Goal: Find specific page/section: Find specific page/section

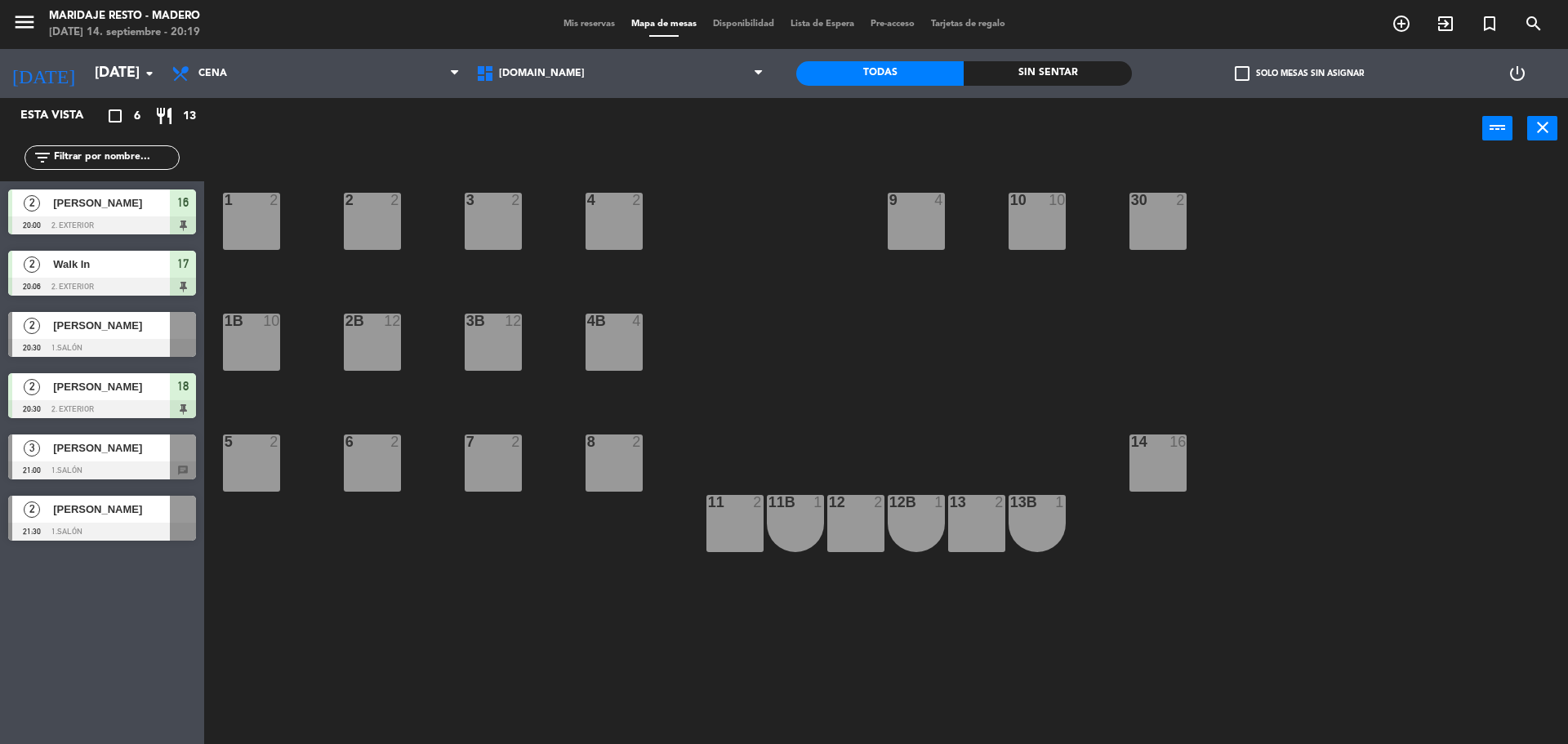
click at [107, 336] on div "[PERSON_NAME]" at bounding box center [111, 325] width 118 height 27
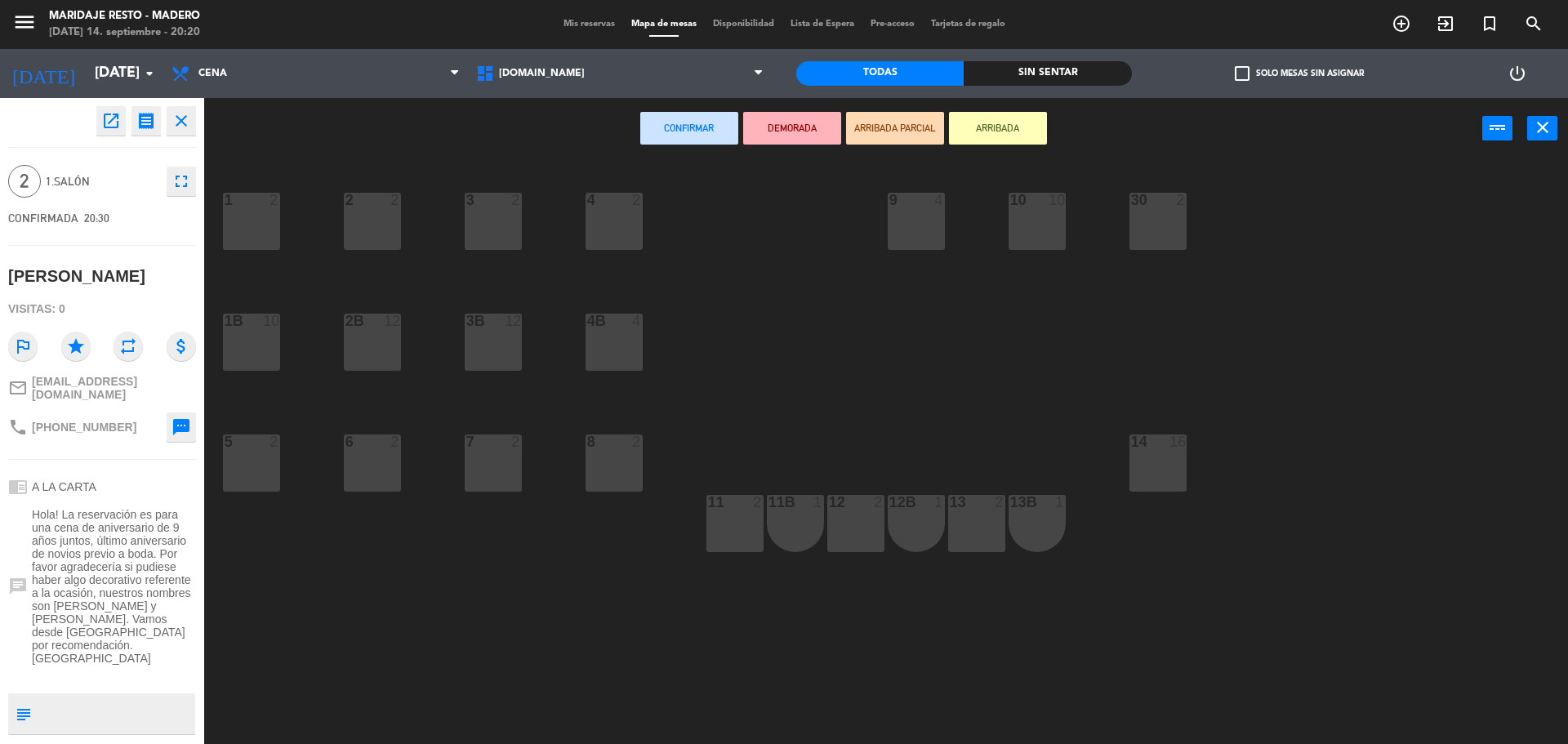
click at [186, 129] on icon "close" at bounding box center [181, 121] width 20 height 20
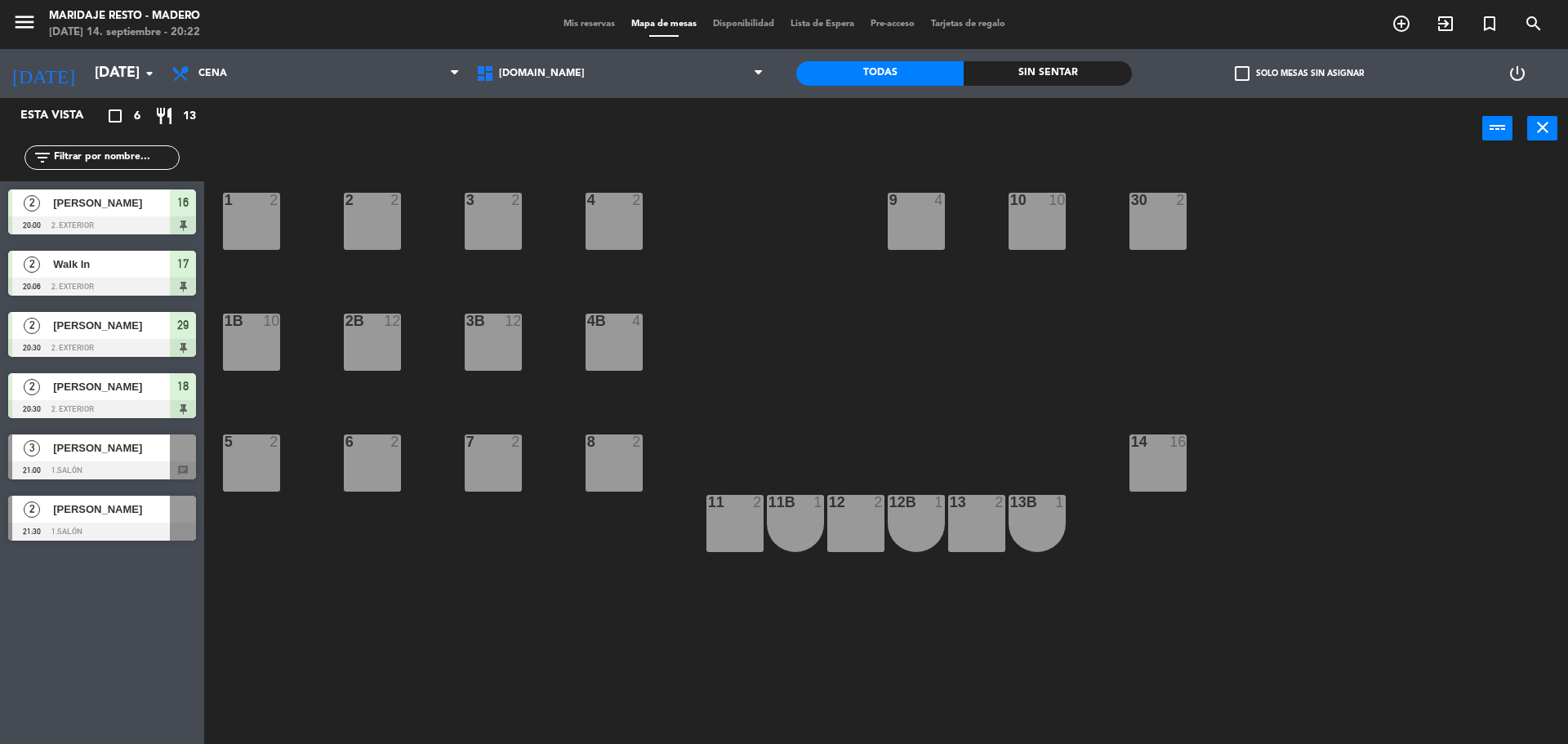
click at [126, 459] on div "[PERSON_NAME]" at bounding box center [111, 447] width 118 height 27
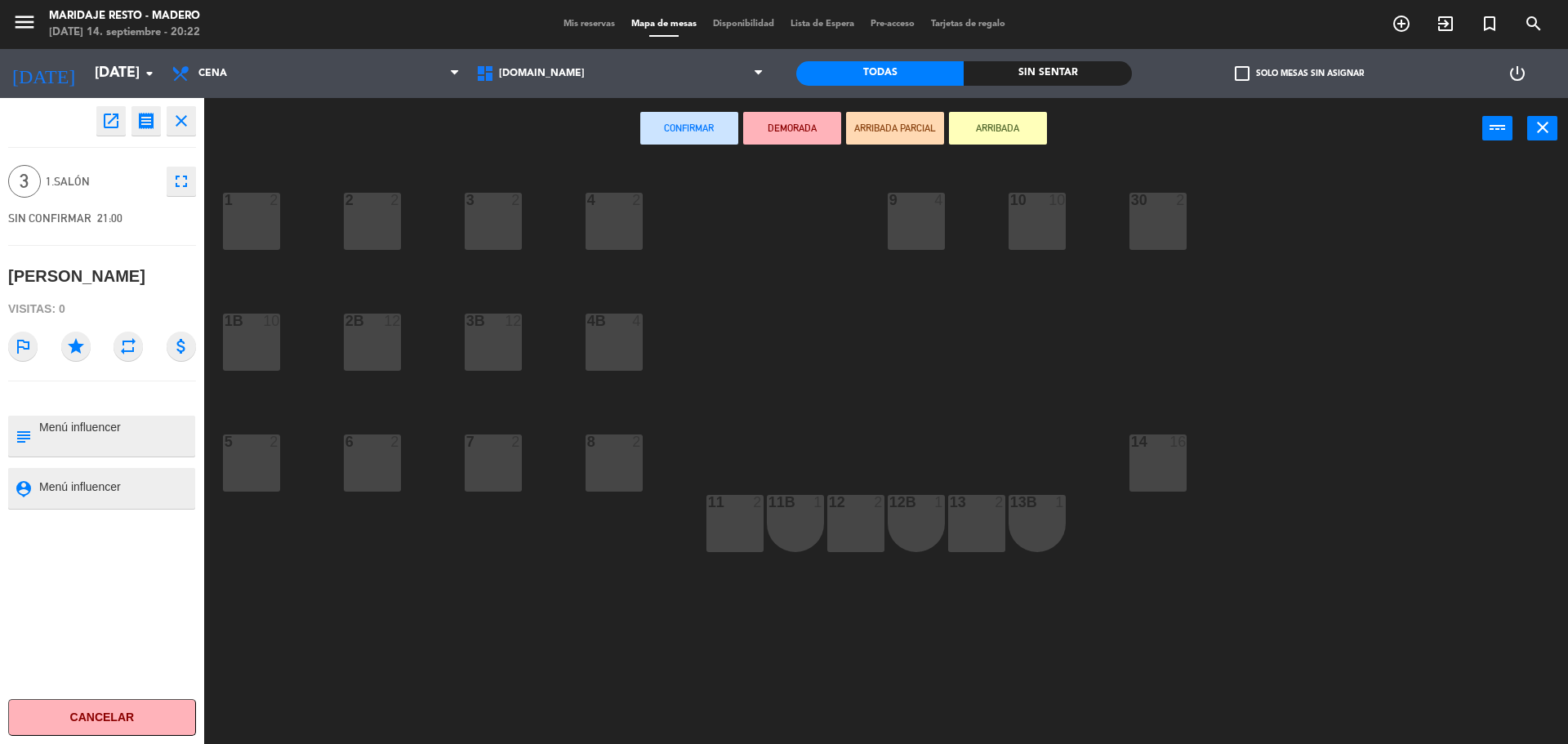
click at [183, 117] on icon "close" at bounding box center [181, 121] width 20 height 20
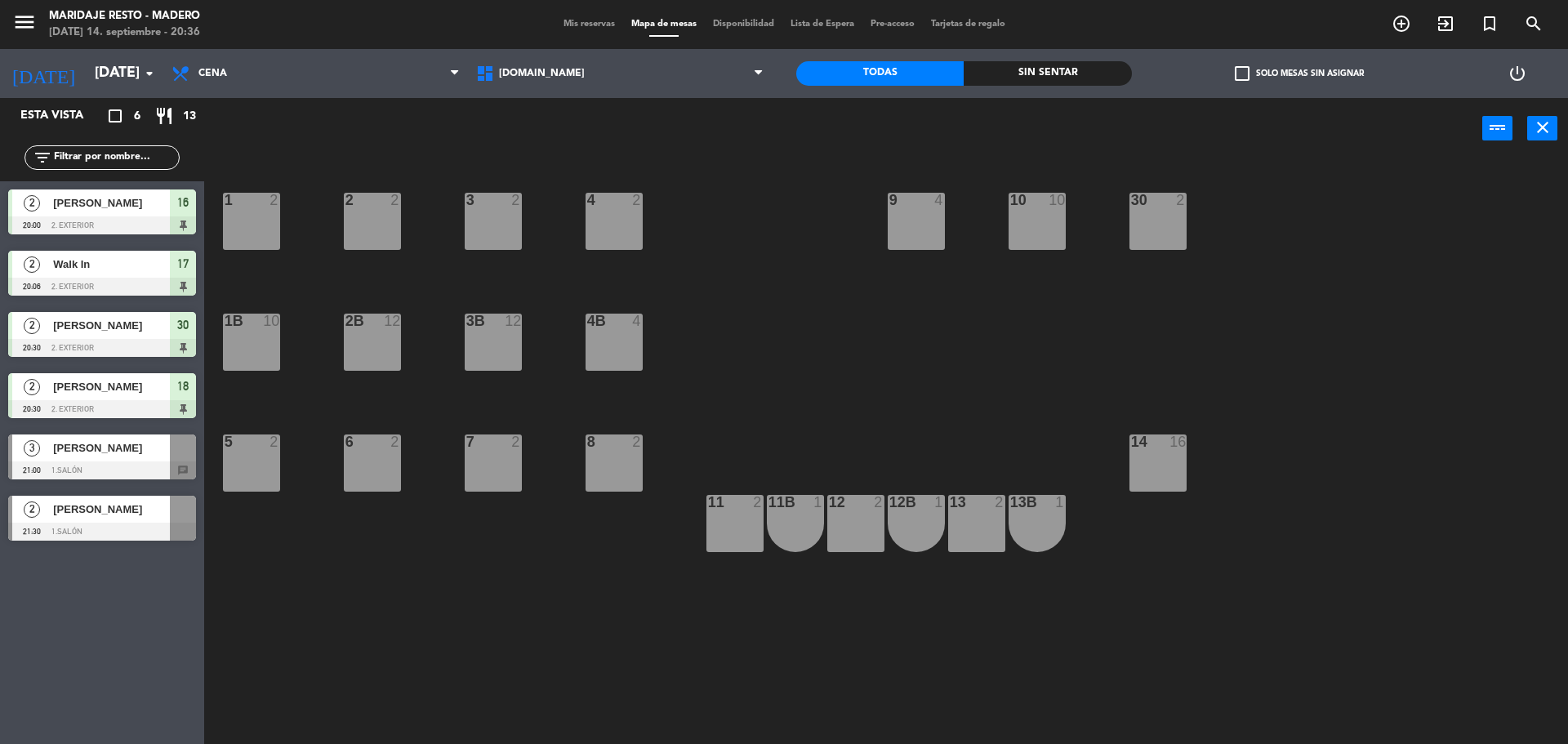
click at [119, 458] on div "[PERSON_NAME]" at bounding box center [111, 447] width 118 height 27
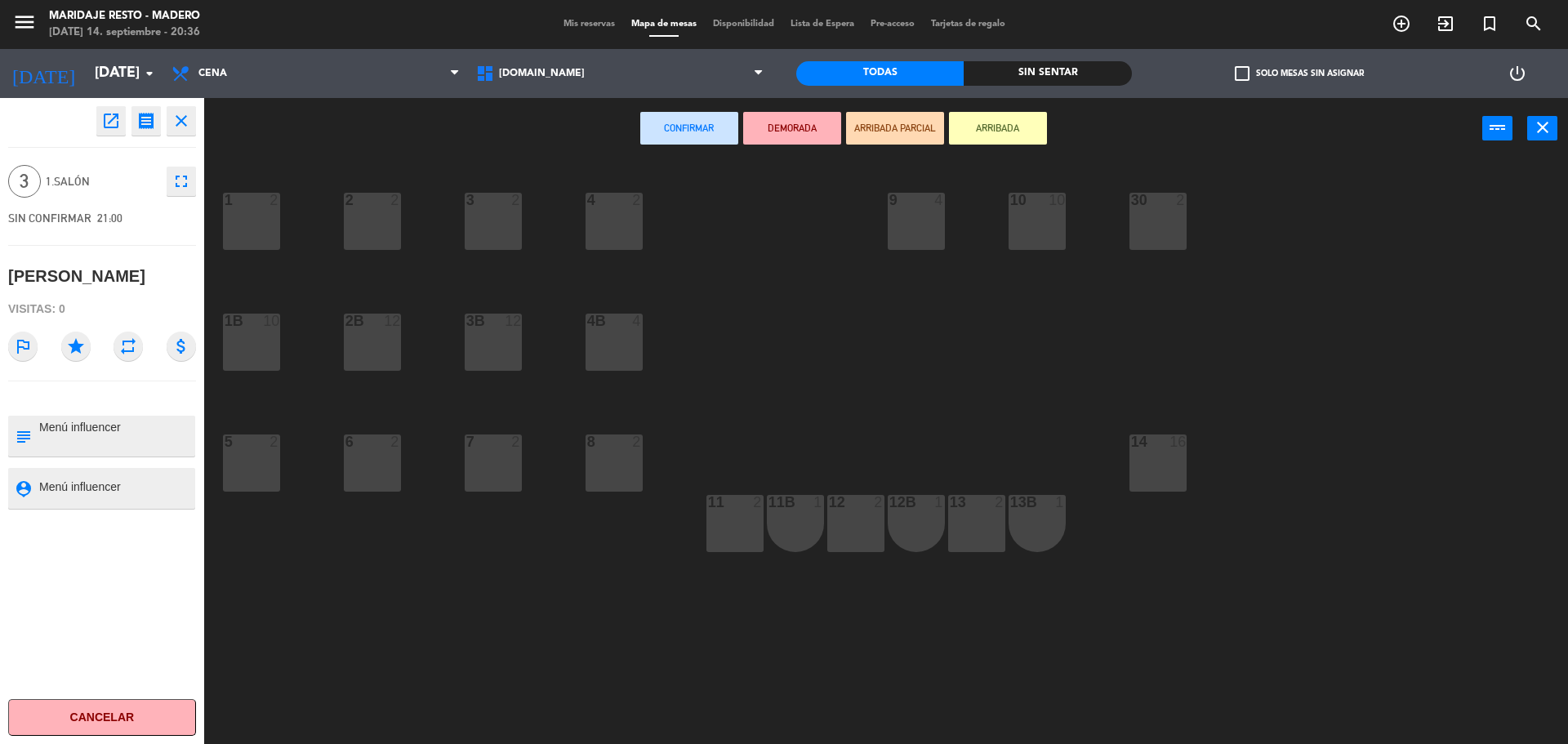
click at [189, 122] on icon "close" at bounding box center [181, 121] width 20 height 20
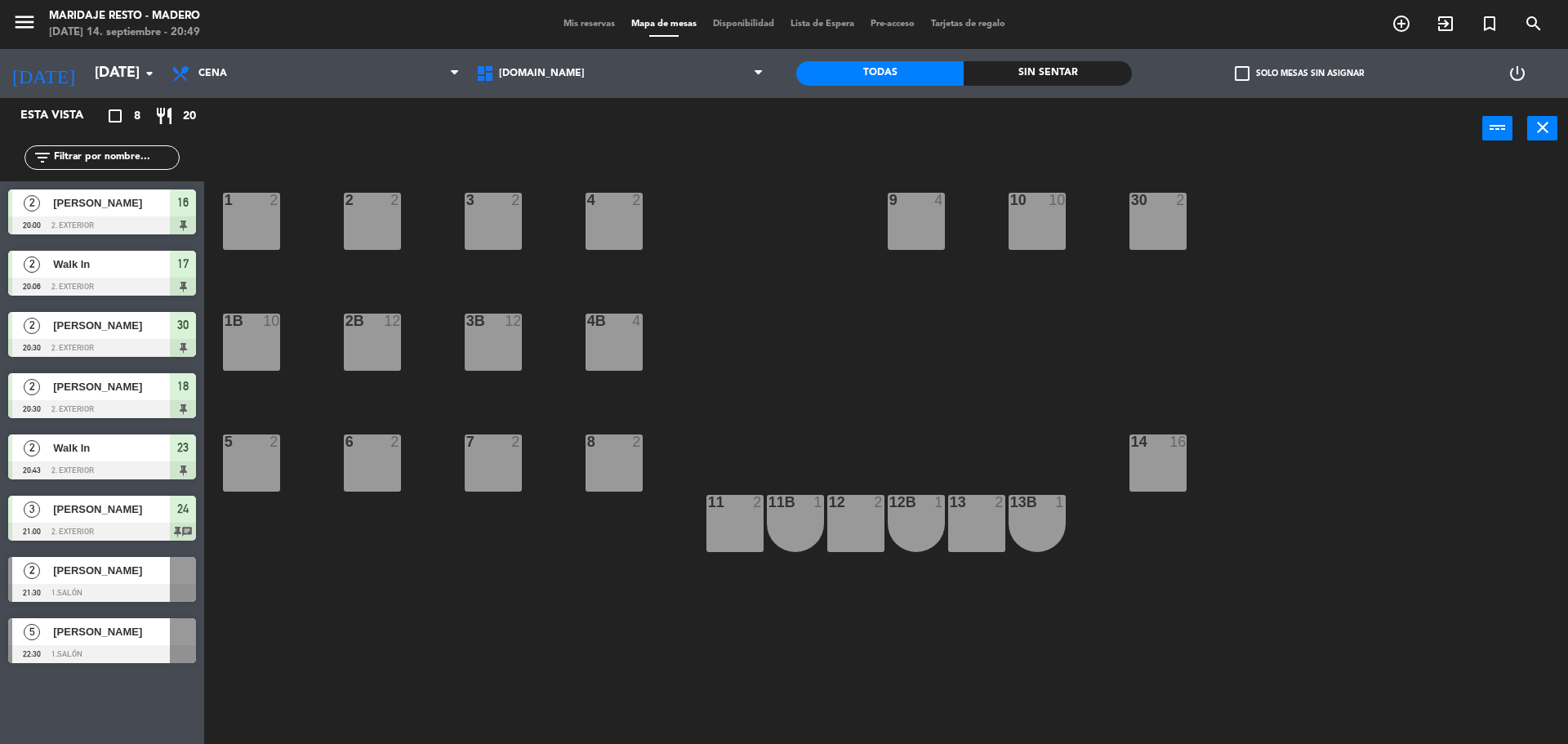
click at [122, 640] on span "[PERSON_NAME]" at bounding box center [111, 632] width 117 height 17
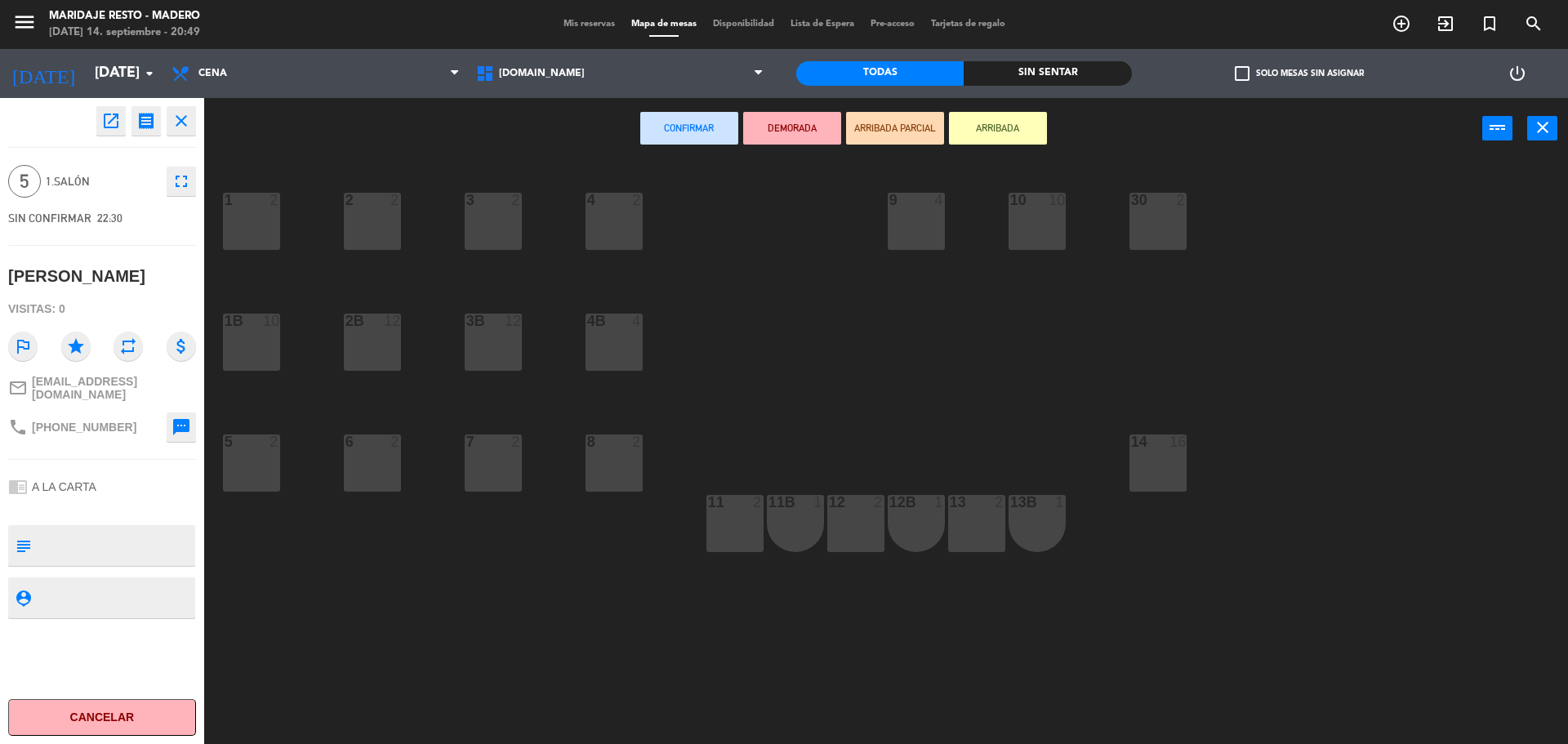
click at [177, 122] on icon "close" at bounding box center [181, 121] width 20 height 20
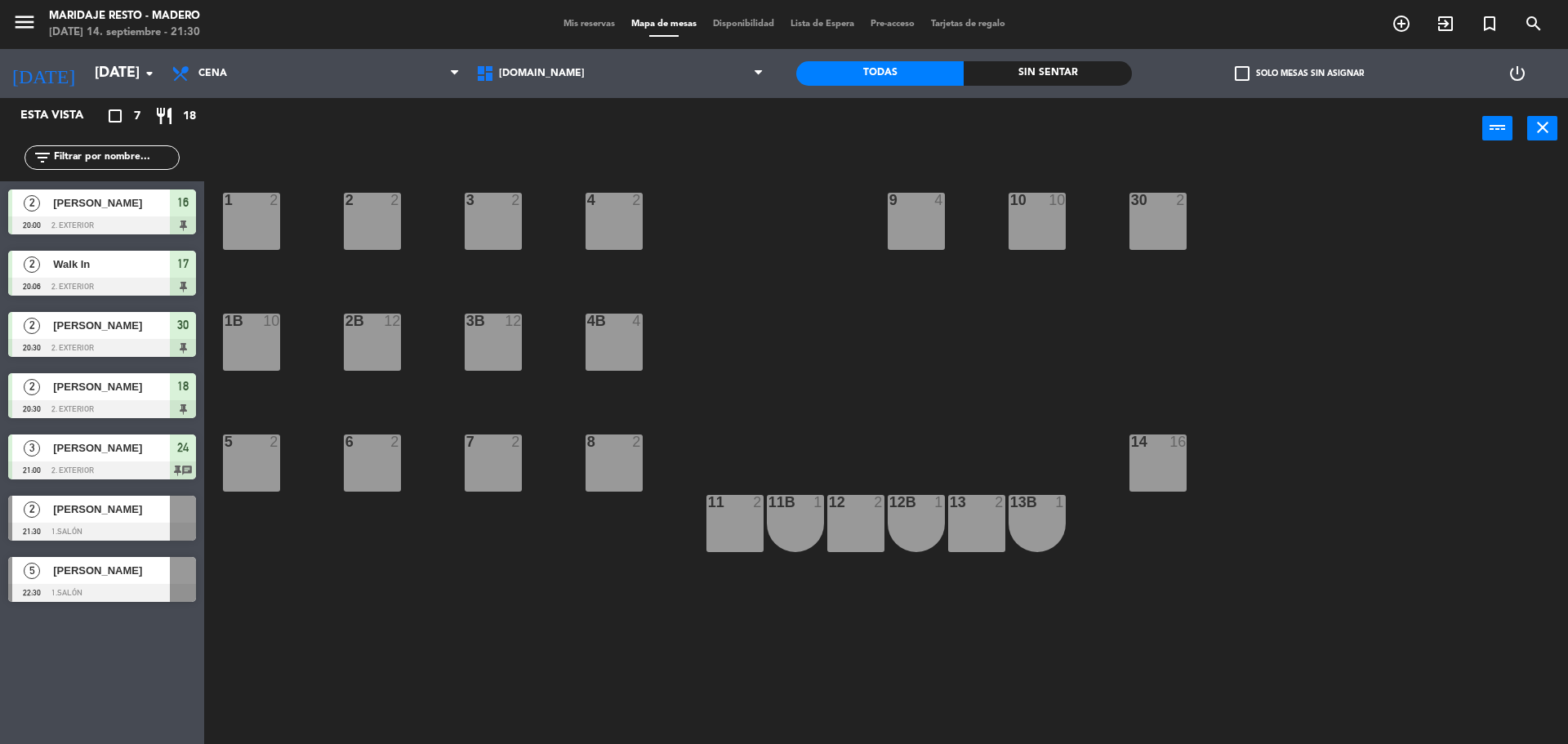
click at [1061, 79] on div "Sin sentar" at bounding box center [1047, 73] width 167 height 25
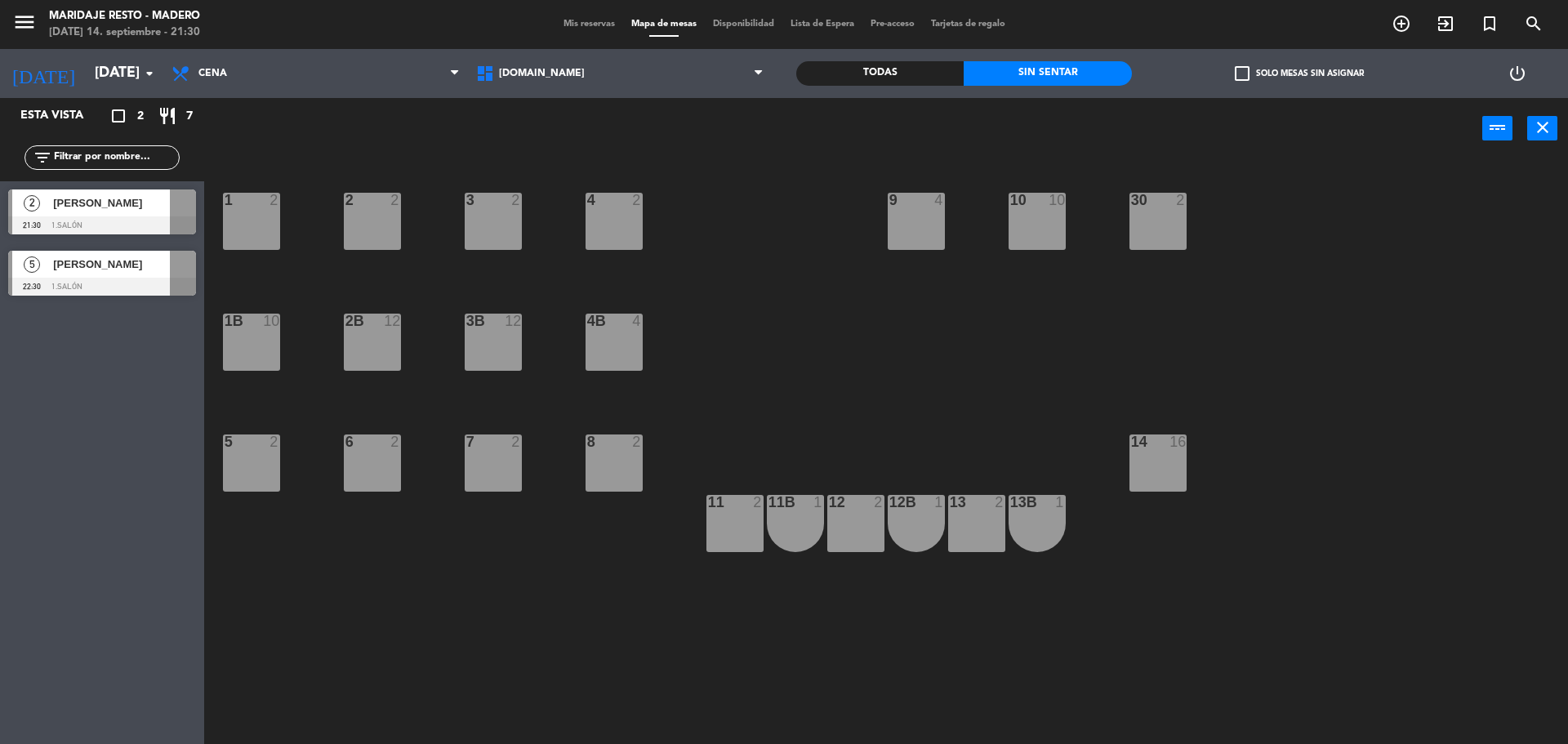
click at [940, 80] on div "Todas" at bounding box center [880, 73] width 167 height 25
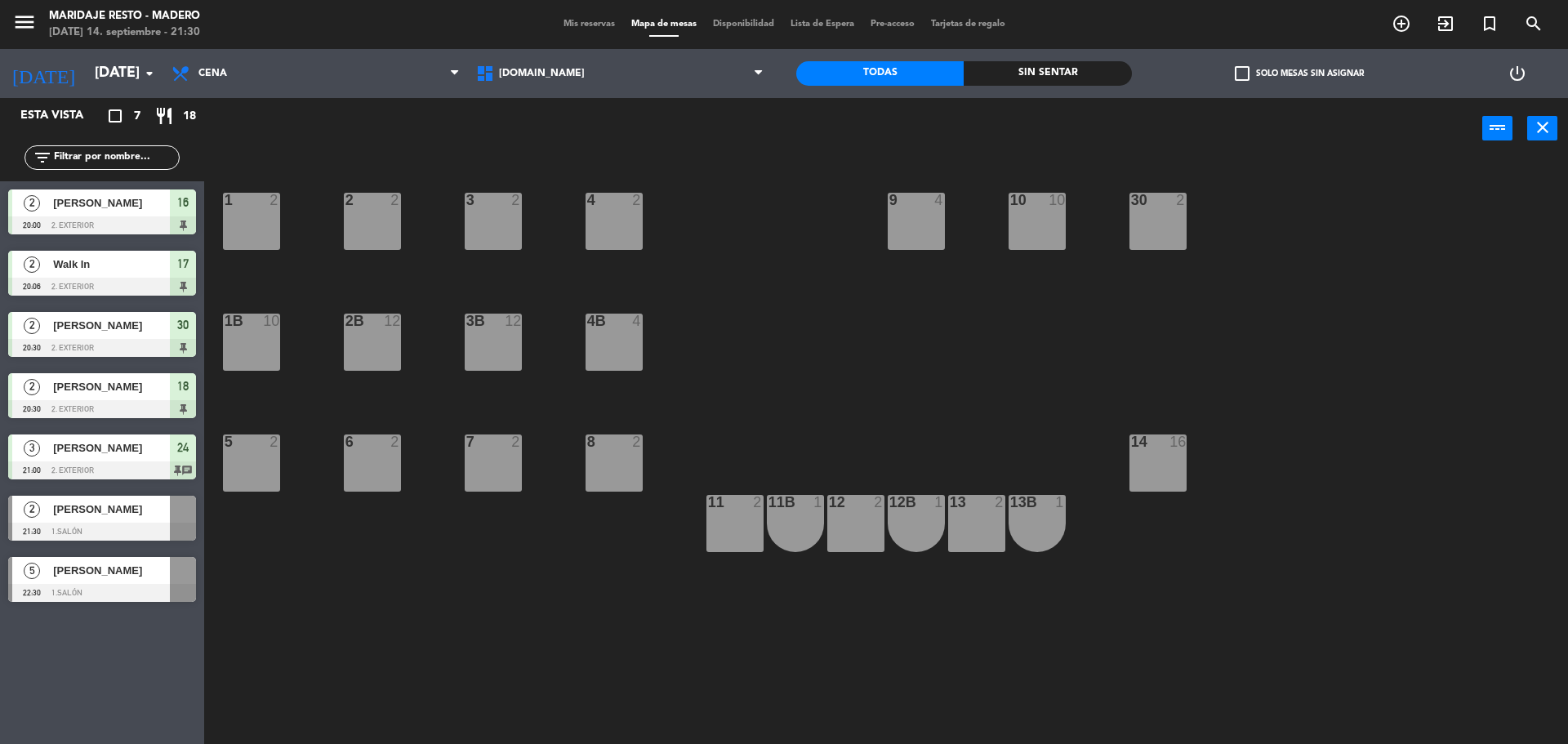
click at [1027, 75] on div "Sin sentar" at bounding box center [1047, 73] width 167 height 25
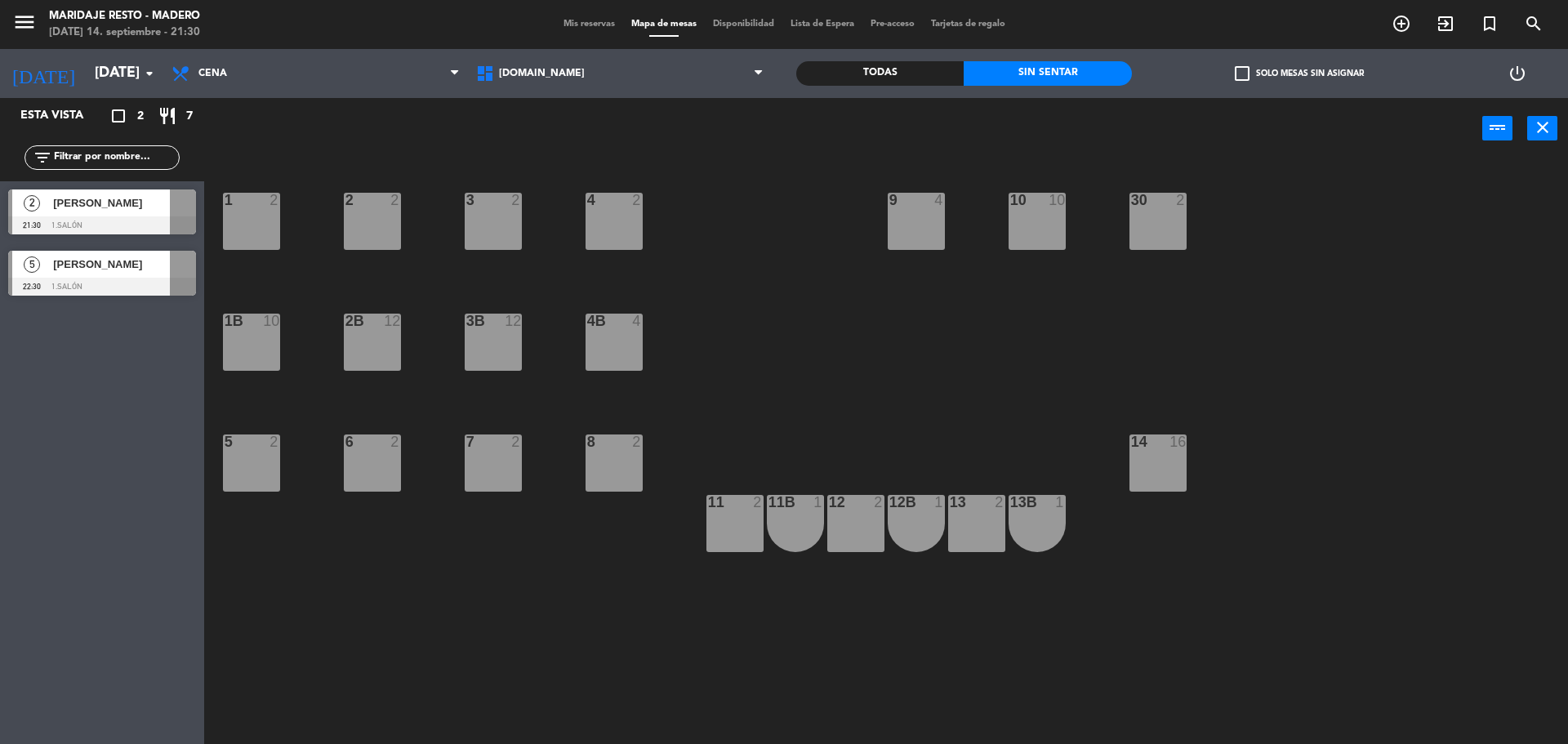
click at [958, 75] on div "Todas" at bounding box center [880, 73] width 167 height 25
